Goal: Transaction & Acquisition: Purchase product/service

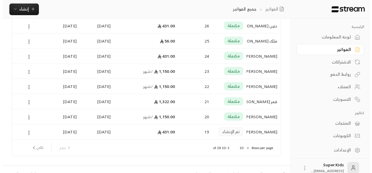
scroll to position [80, 0]
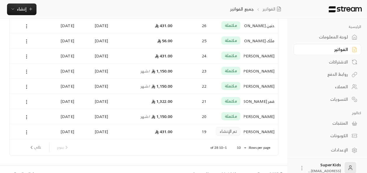
click at [26, 26] on circle at bounding box center [26, 26] width 1 height 1
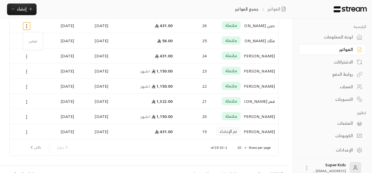
click at [32, 42] on li "عرض" at bounding box center [33, 41] width 14 height 11
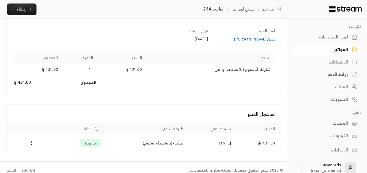
scroll to position [45, 0]
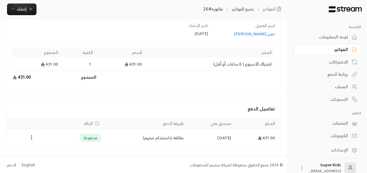
click at [31, 139] on circle "Payments" at bounding box center [31, 139] width 1 height 1
click at [32, 96] on div at bounding box center [186, 86] width 372 height 173
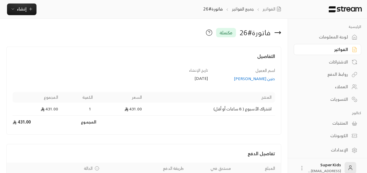
click at [322, 40] on div "لوحة المعلومات" at bounding box center [324, 37] width 47 height 6
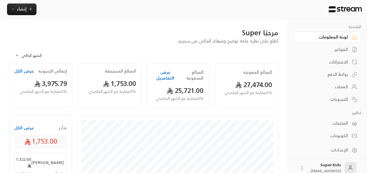
click at [334, 49] on div "الفواتير" at bounding box center [324, 50] width 47 height 6
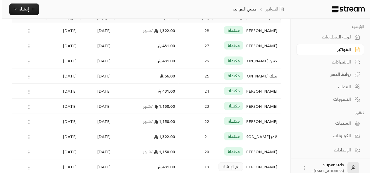
scroll to position [44, 0]
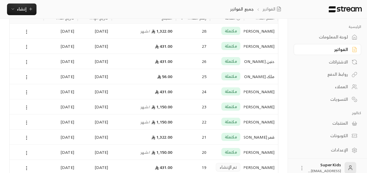
click at [24, 124] on button at bounding box center [26, 122] width 6 height 7
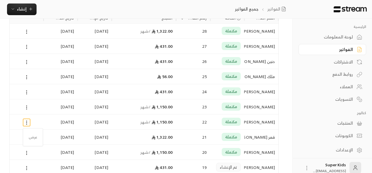
click at [10, 120] on div at bounding box center [186, 86] width 372 height 173
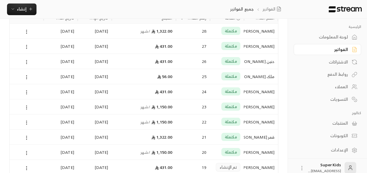
click at [25, 140] on icon at bounding box center [26, 138] width 5 height 5
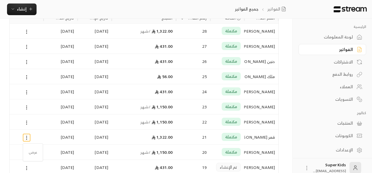
click at [9, 135] on div at bounding box center [186, 86] width 372 height 173
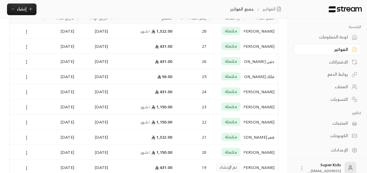
click at [26, 124] on circle at bounding box center [26, 124] width 1 height 1
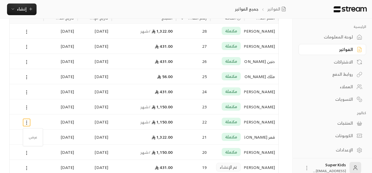
click at [19, 127] on div at bounding box center [186, 86] width 372 height 173
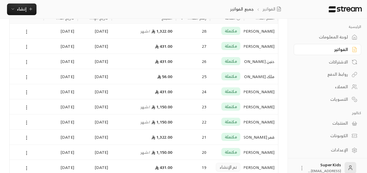
click at [25, 122] on icon at bounding box center [26, 122] width 5 height 5
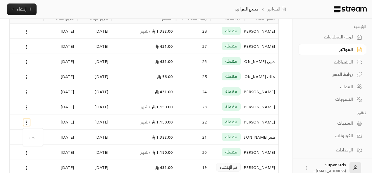
click at [33, 138] on li "عرض" at bounding box center [33, 137] width 14 height 11
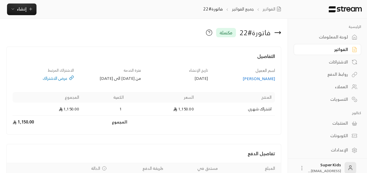
click at [336, 38] on div "لوحة المعلومات" at bounding box center [324, 37] width 47 height 6
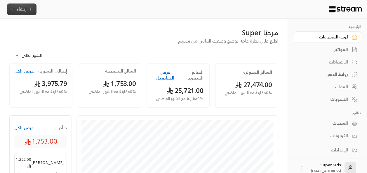
click at [26, 10] on span "إنشاء" at bounding box center [22, 8] width 10 height 7
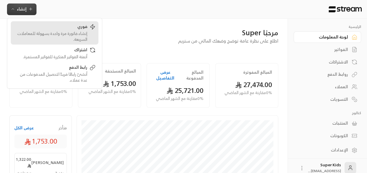
click at [62, 41] on div "إنشاء فاتورة مرة واحدة بسهولة للمعاملات السريعة." at bounding box center [51, 37] width 74 height 12
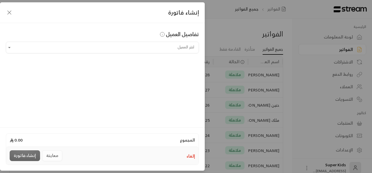
click at [91, 49] on input "اختر العميل" at bounding box center [102, 48] width 193 height 10
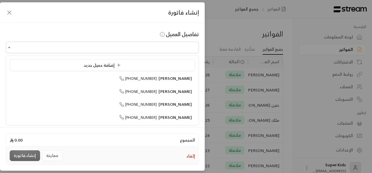
click at [150, 89] on span "[PHONE_NUMBER]" at bounding box center [138, 91] width 38 height 7
type input "**********"
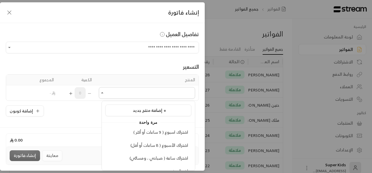
click at [115, 94] on input "اختر العميل" at bounding box center [147, 93] width 96 height 10
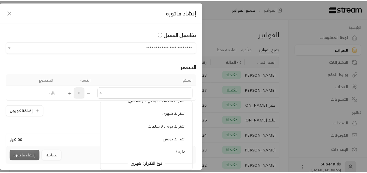
scroll to position [75, 0]
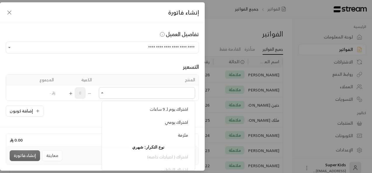
click at [185, 136] on span "ملزمة" at bounding box center [183, 135] width 10 height 7
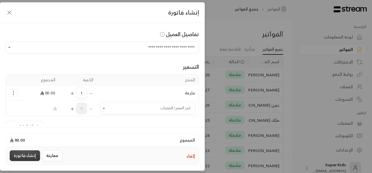
click at [28, 157] on button "إنشاء فاتورة" at bounding box center [25, 156] width 30 height 11
